Goal: Task Accomplishment & Management: Use online tool/utility

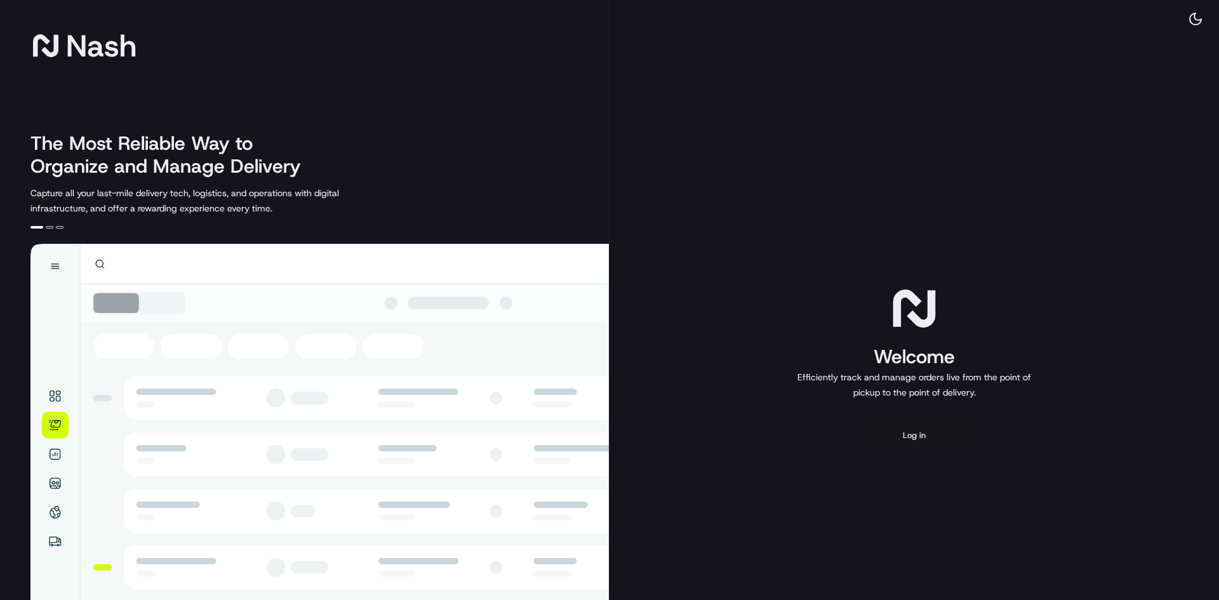
click at [929, 431] on button "Log in" at bounding box center [914, 435] width 102 height 30
